Goal: Check status: Check status

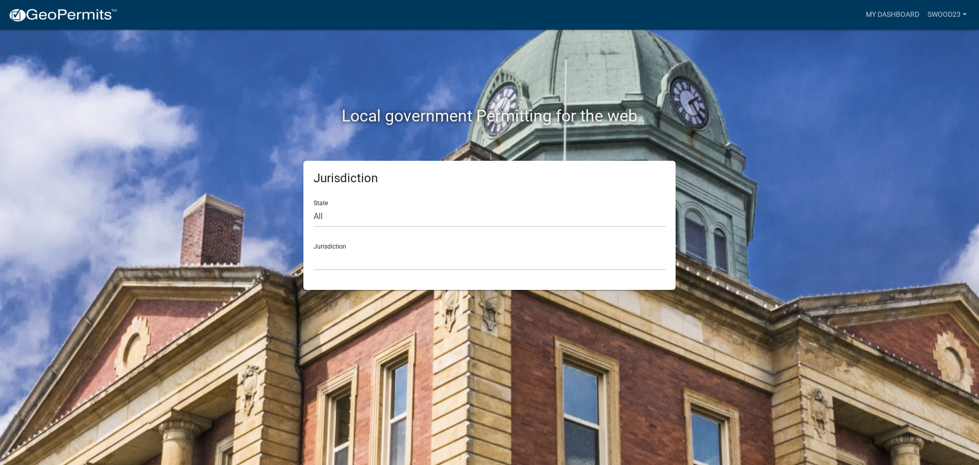
select select "[US_STATE]"
click at [343, 263] on select "City of [GEOGRAPHIC_DATA], [US_STATE] City of [GEOGRAPHIC_DATA], [US_STATE] Cit…" at bounding box center [490, 259] width 352 height 21
drag, startPoint x: 64, startPoint y: 21, endPoint x: 46, endPoint y: 19, distance: 18.0
click at [63, 21] on img at bounding box center [62, 15] width 109 height 15
click at [46, 19] on img at bounding box center [62, 15] width 109 height 15
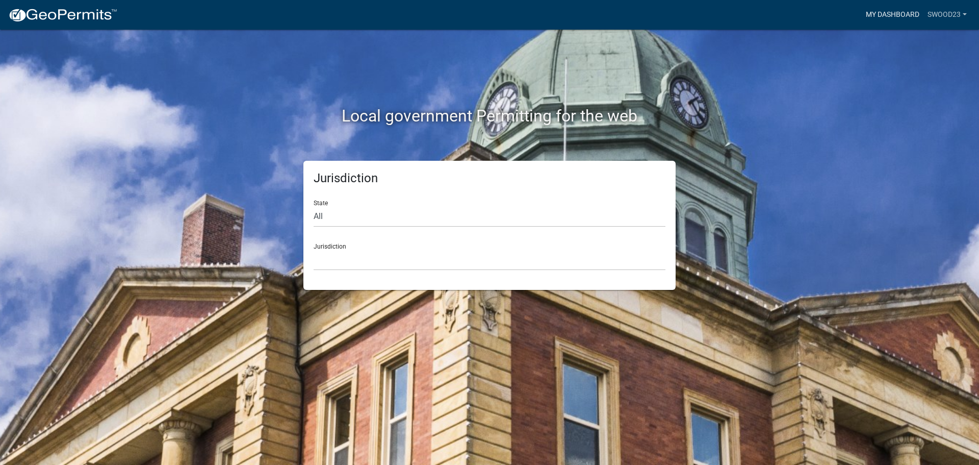
click at [881, 18] on link "My Dashboard" at bounding box center [893, 14] width 62 height 19
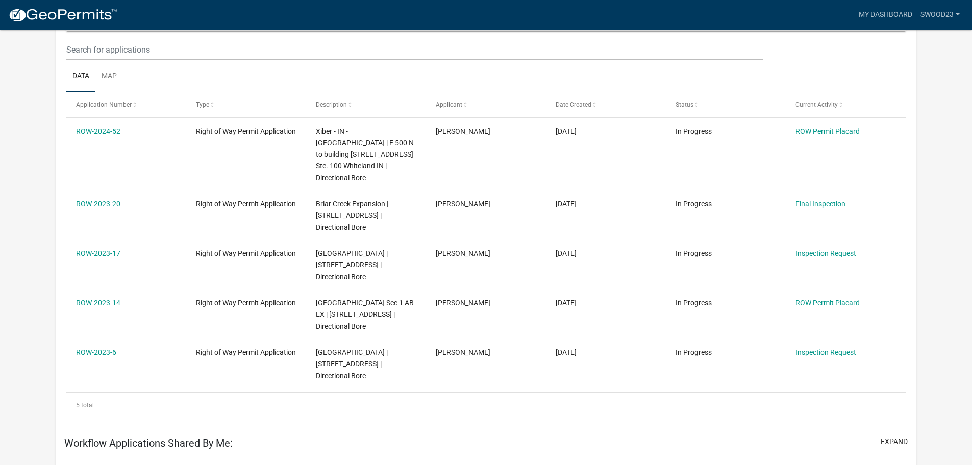
scroll to position [135, 0]
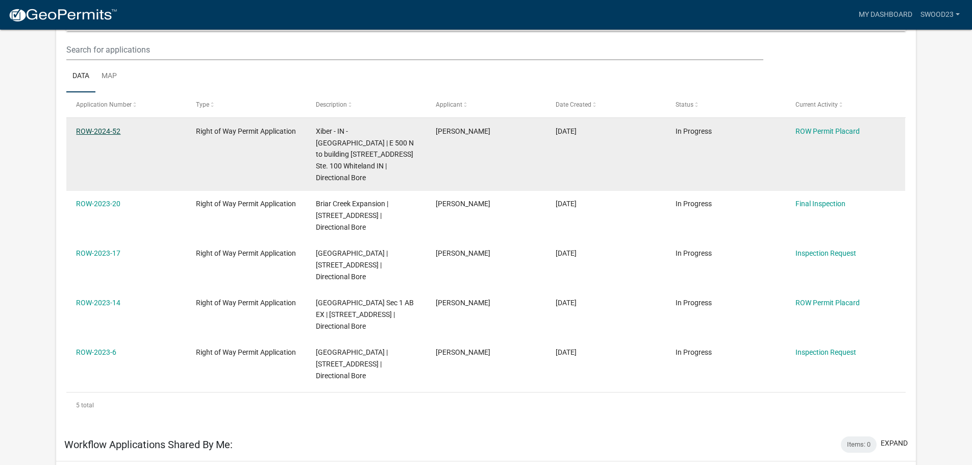
click at [86, 131] on link "ROW-2024-52" at bounding box center [98, 131] width 44 height 8
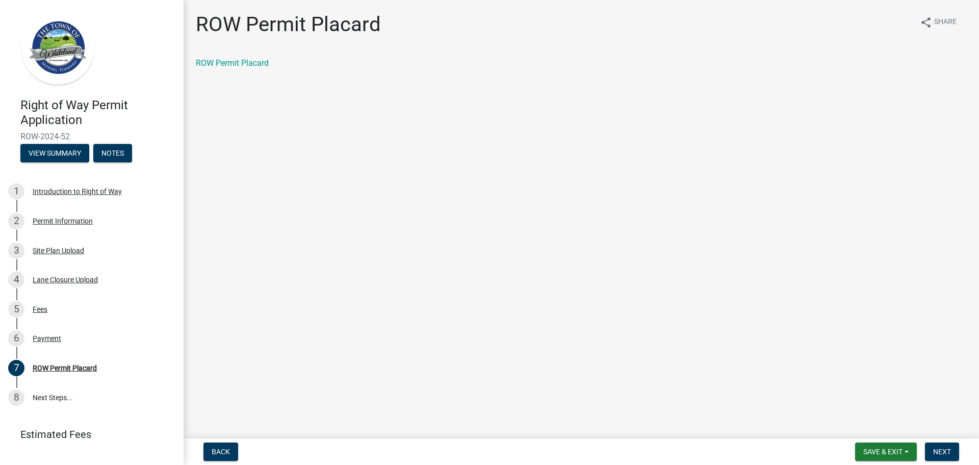
click at [362, 160] on main "ROW Permit Placard share Share ROW Permit Placard" at bounding box center [582, 217] width 796 height 434
click at [63, 70] on img at bounding box center [57, 49] width 75 height 77
click at [56, 59] on img at bounding box center [57, 49] width 75 height 77
click at [55, 98] on h4 "Right of Way Permit Application" at bounding box center [97, 113] width 155 height 30
